Goal: Information Seeking & Learning: Learn about a topic

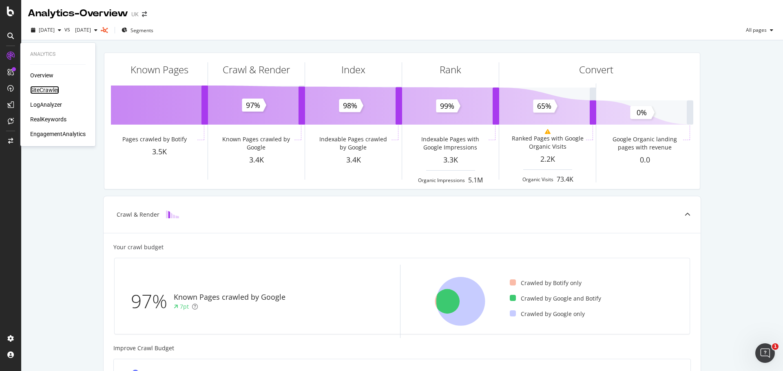
click at [48, 90] on div "SiteCrawler" at bounding box center [44, 90] width 29 height 8
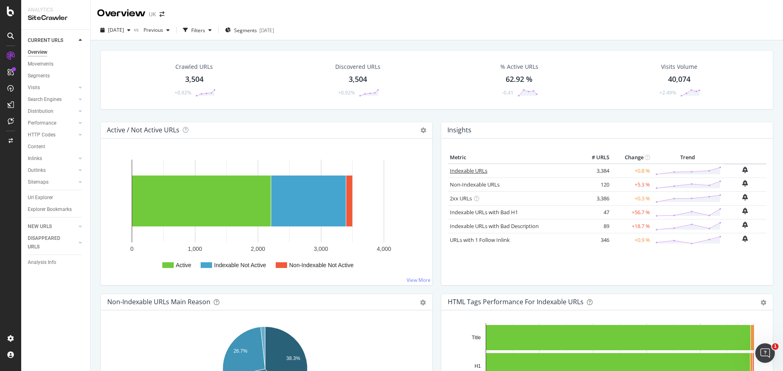
click at [471, 173] on link "Indexable URLs" at bounding box center [468, 170] width 37 height 7
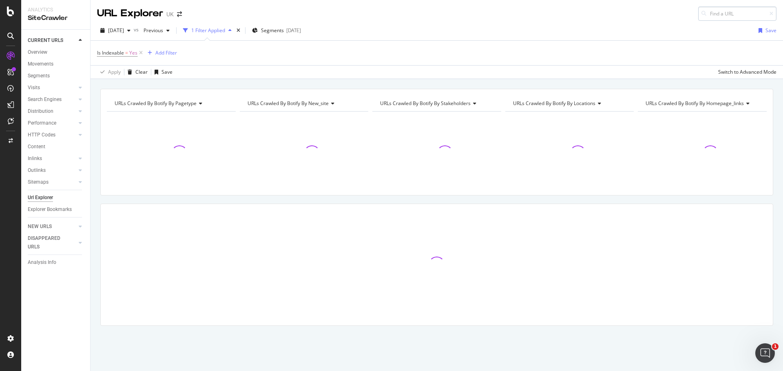
click at [723, 16] on input at bounding box center [737, 14] width 78 height 14
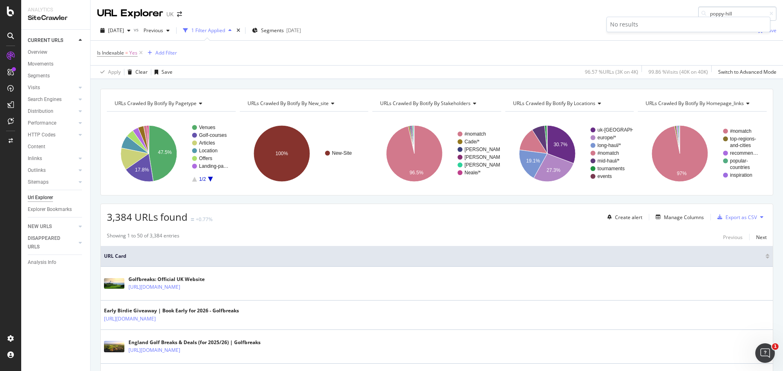
click at [734, 9] on input "poppy-hill" at bounding box center [737, 14] width 78 height 14
type input "p"
click at [6, 12] on div at bounding box center [11, 12] width 20 height 10
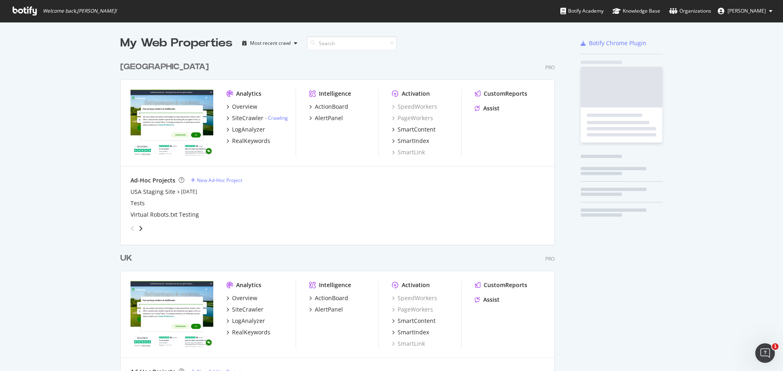
scroll to position [365, 770]
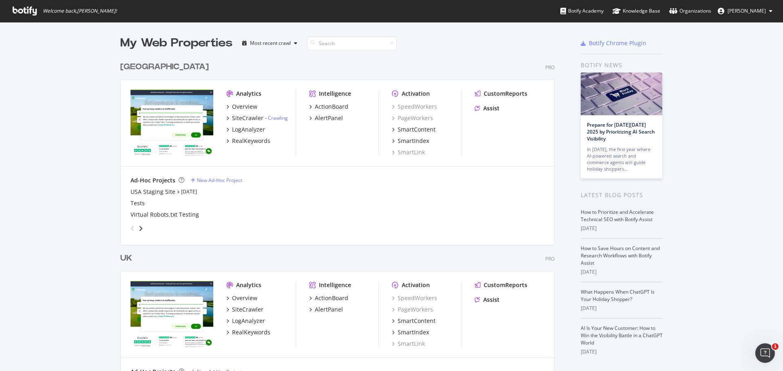
click at [124, 69] on div "[GEOGRAPHIC_DATA]" at bounding box center [164, 67] width 88 height 12
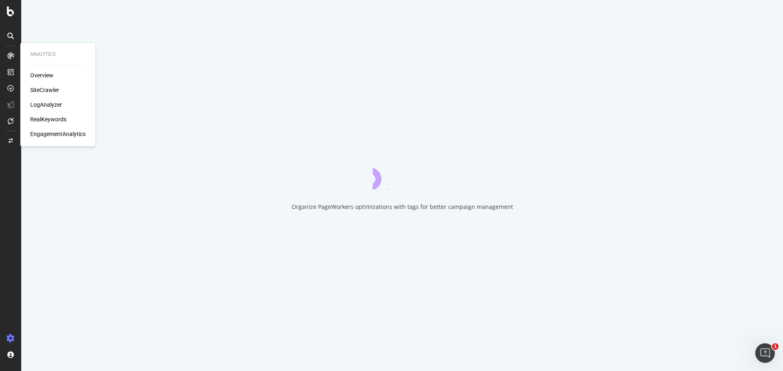
click at [40, 88] on div "SiteCrawler" at bounding box center [44, 90] width 29 height 8
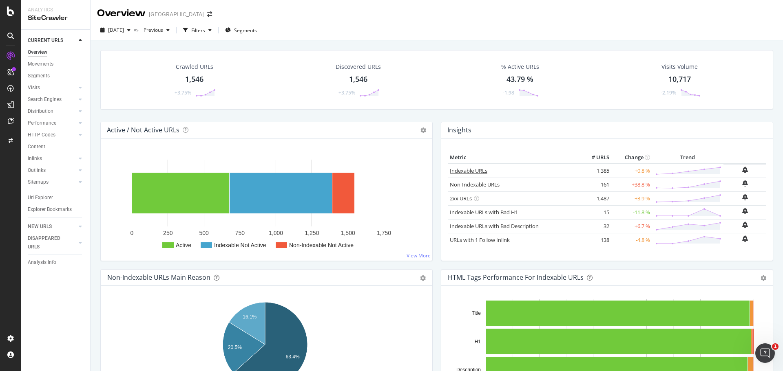
click at [459, 168] on link "Indexable URLs" at bounding box center [468, 170] width 37 height 7
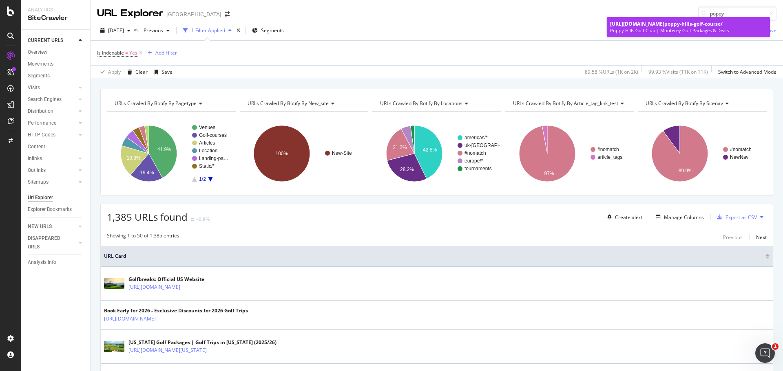
type input "poppy"
click at [706, 27] on div "[URL][DOMAIN_NAME] poppy -hills-golf-course/" at bounding box center [688, 23] width 157 height 7
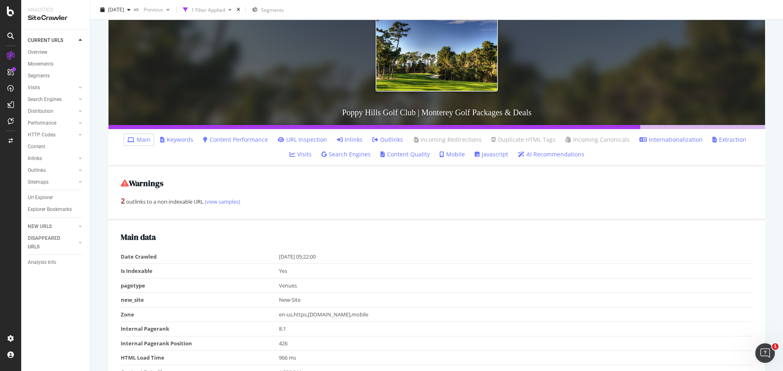
scroll to position [104, 0]
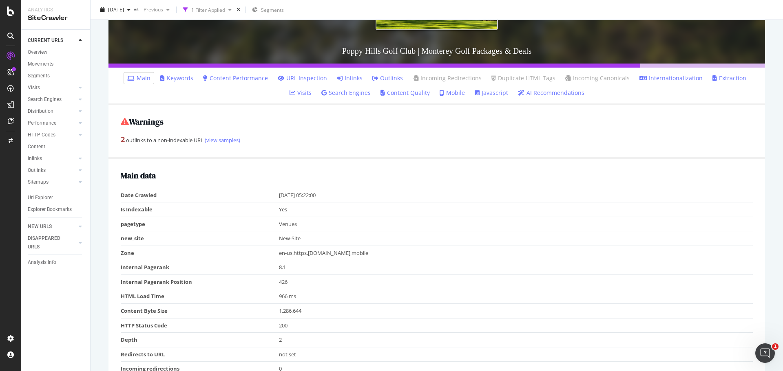
scroll to position [164, 0]
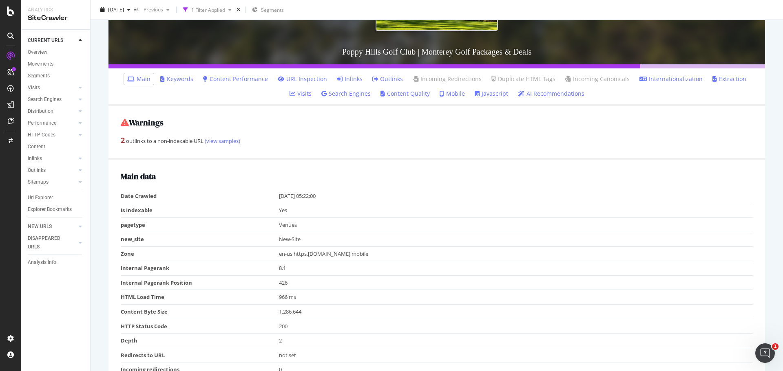
click at [337, 80] on link "Inlinks" at bounding box center [350, 79] width 26 height 8
